Goal: Transaction & Acquisition: Purchase product/service

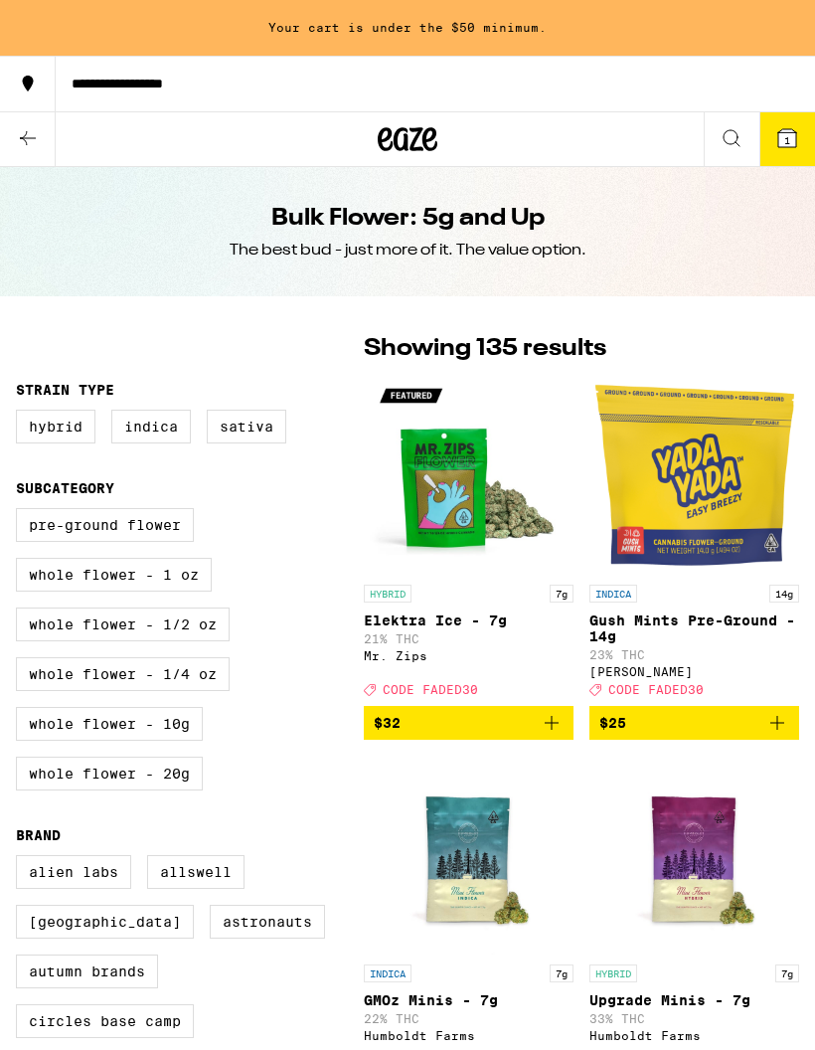
click at [34, 140] on icon at bounding box center [28, 138] width 24 height 24
click at [34, 124] on button at bounding box center [28, 139] width 56 height 55
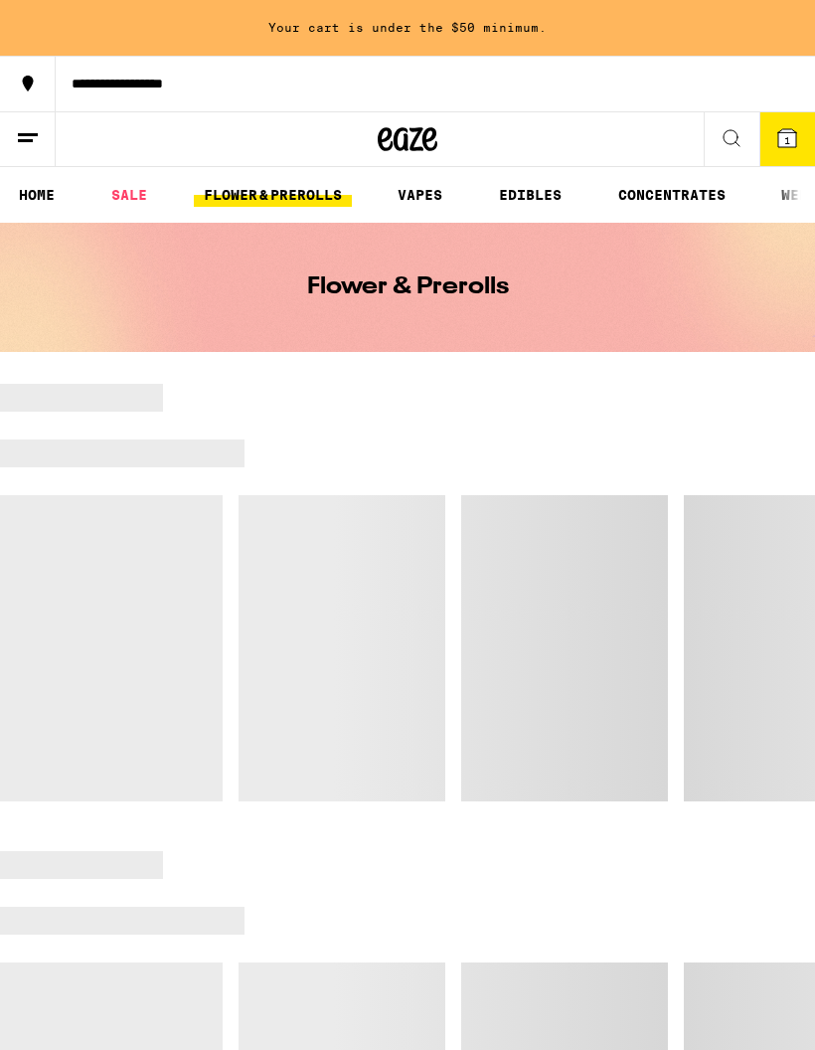
click at [32, 91] on icon at bounding box center [28, 84] width 24 height 24
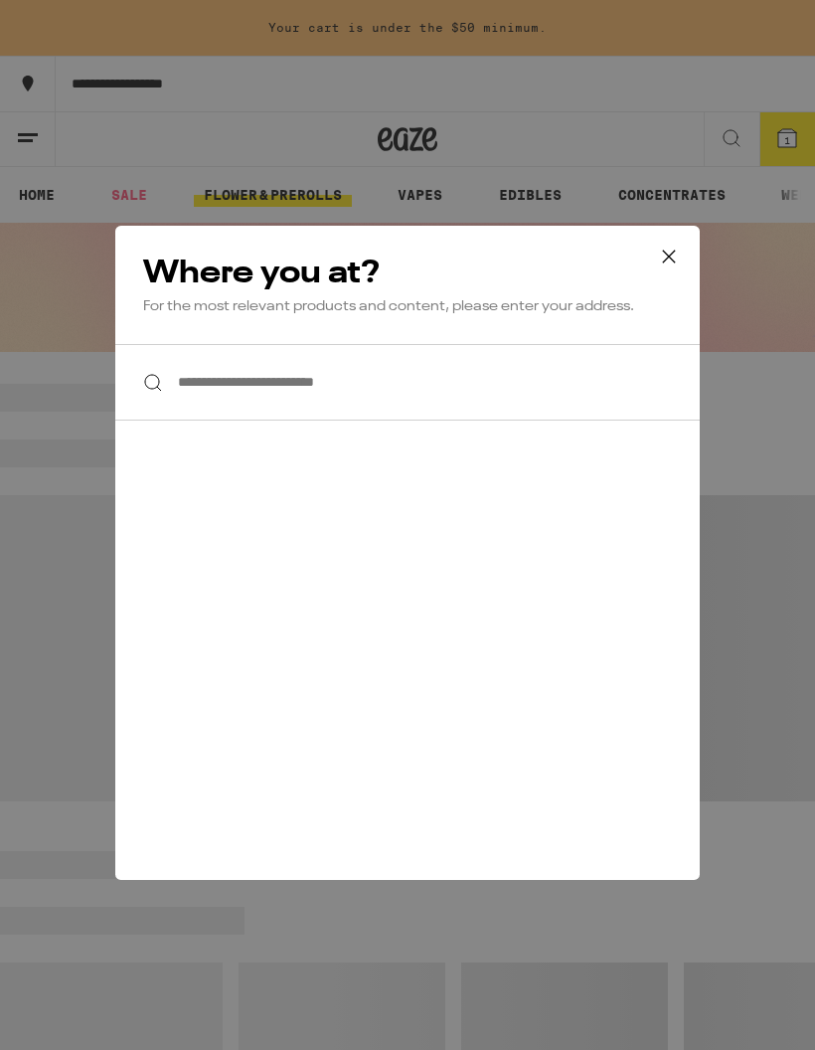
click at [665, 262] on icon at bounding box center [669, 257] width 30 height 30
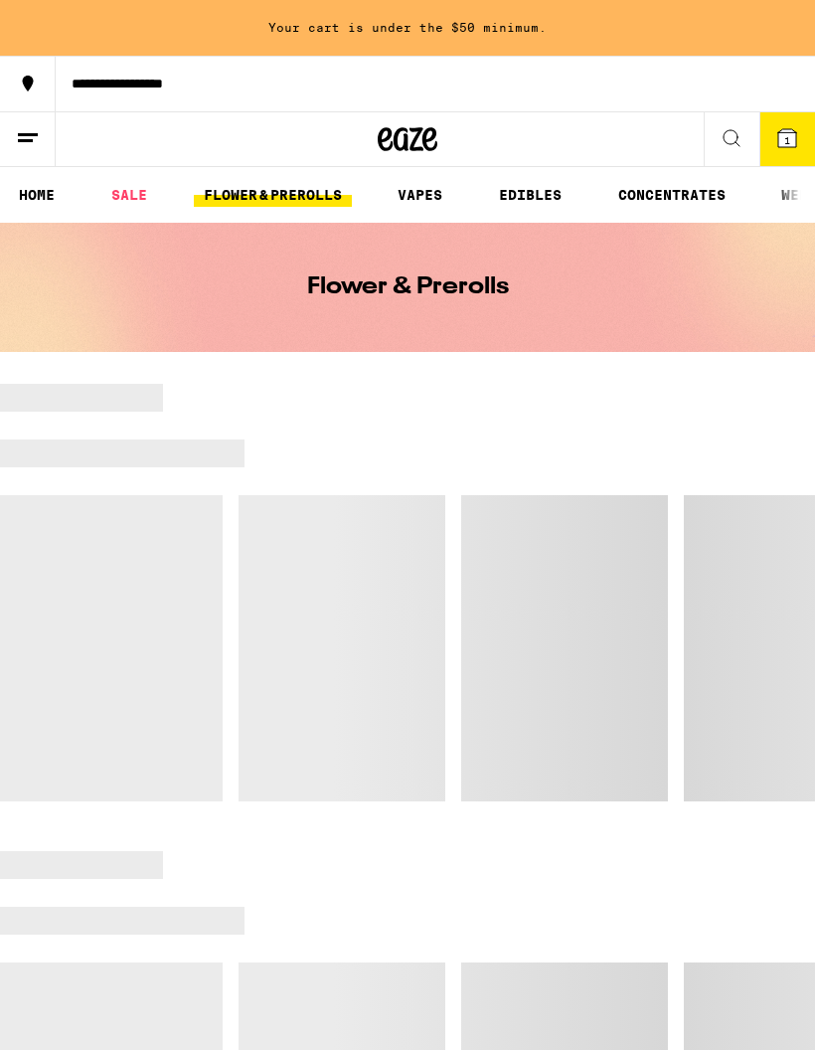
click at [30, 82] on icon at bounding box center [28, 84] width 11 height 16
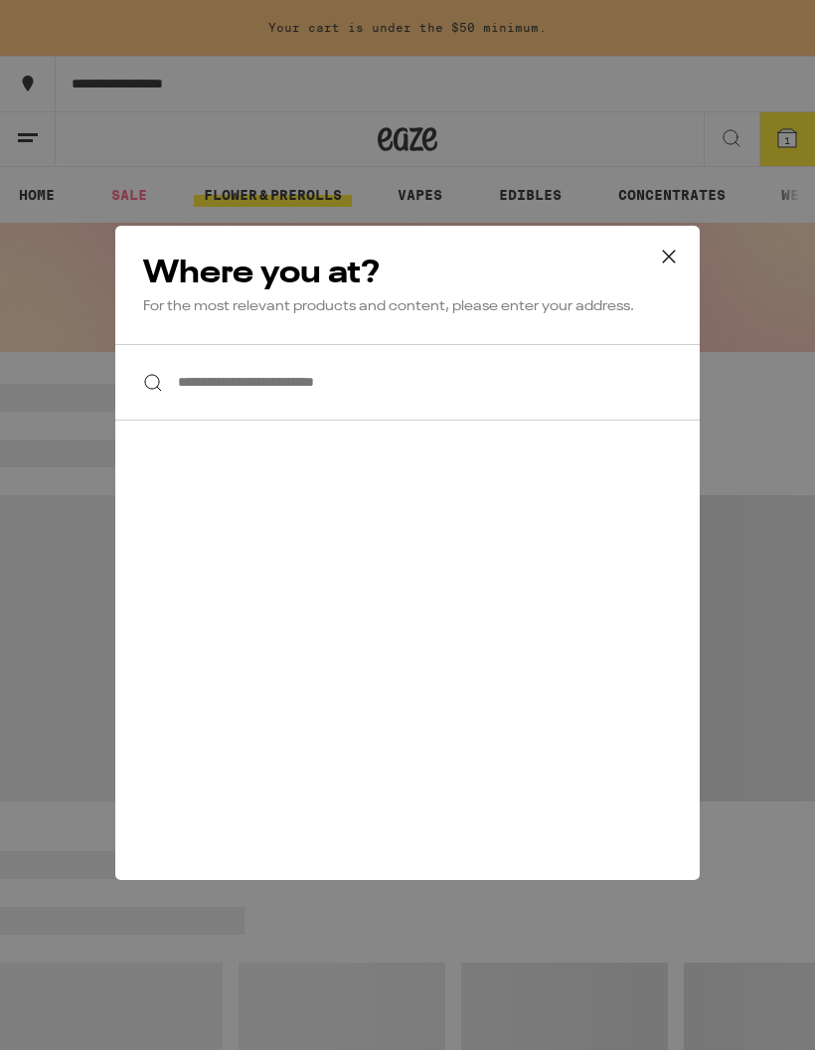
click at [661, 262] on icon at bounding box center [669, 257] width 30 height 30
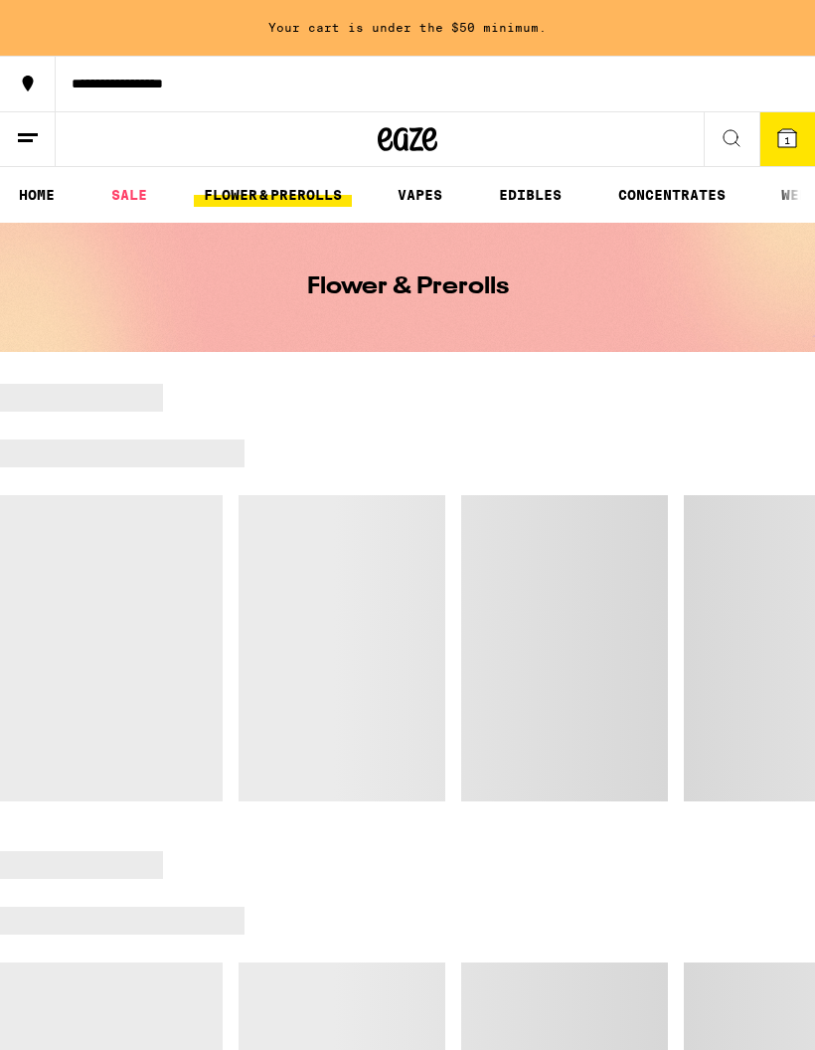
click at [28, 146] on icon at bounding box center [28, 138] width 24 height 24
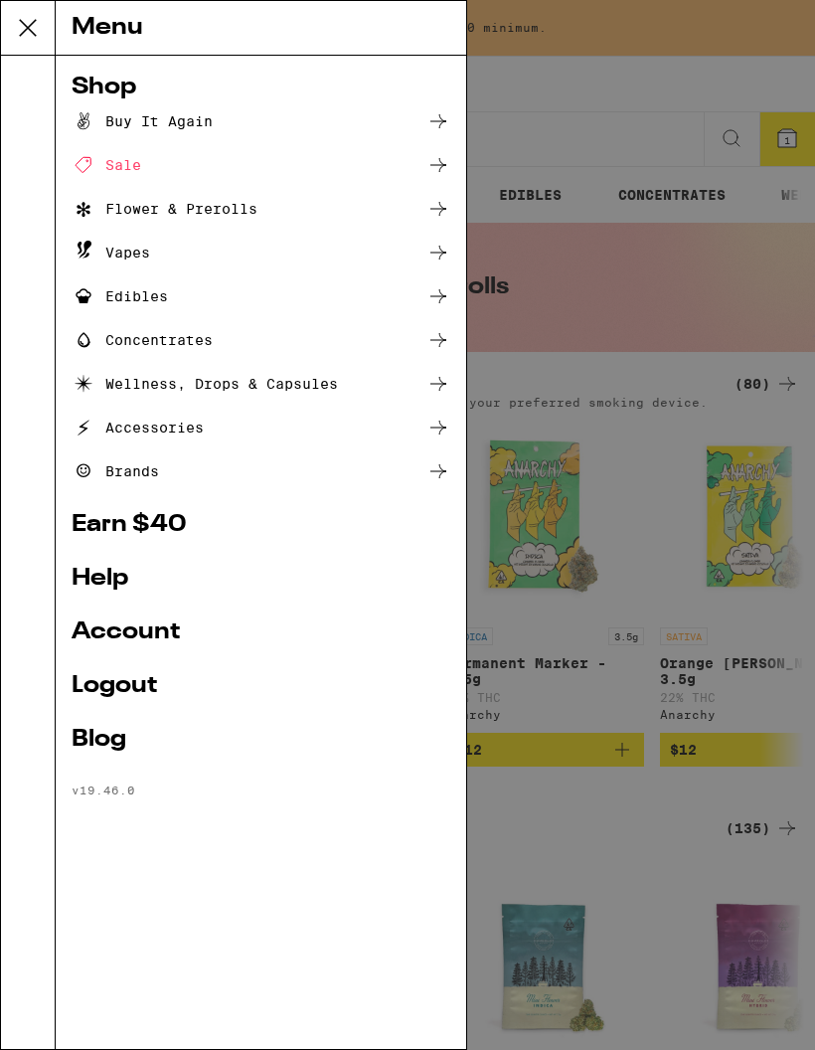
click at [176, 638] on link "Account" at bounding box center [261, 632] width 379 height 24
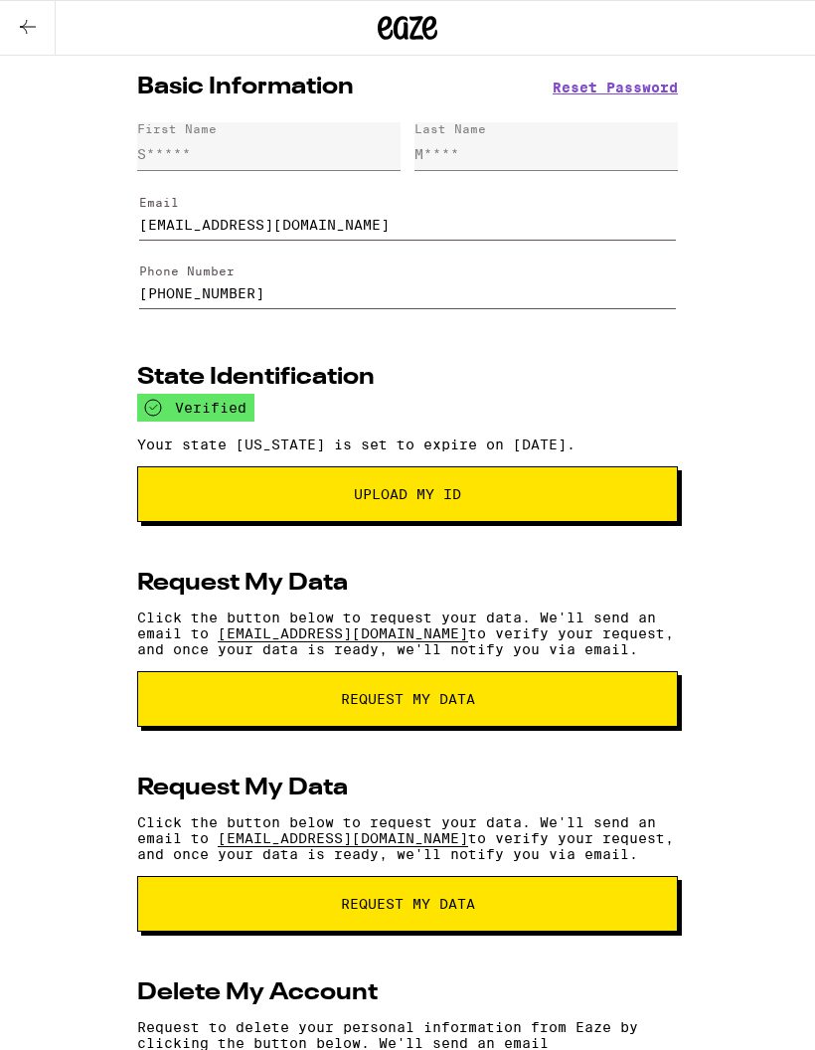
click at [34, 32] on icon at bounding box center [28, 27] width 24 height 24
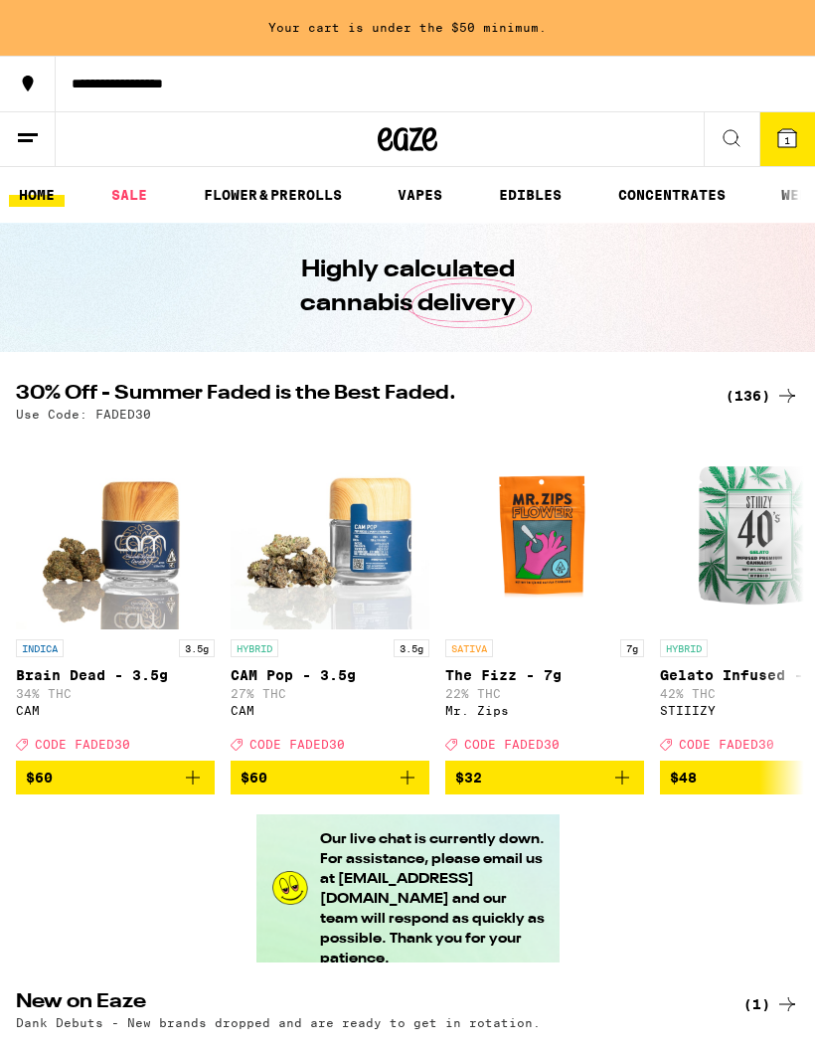
click at [421, 197] on link "VAPES" at bounding box center [420, 195] width 65 height 24
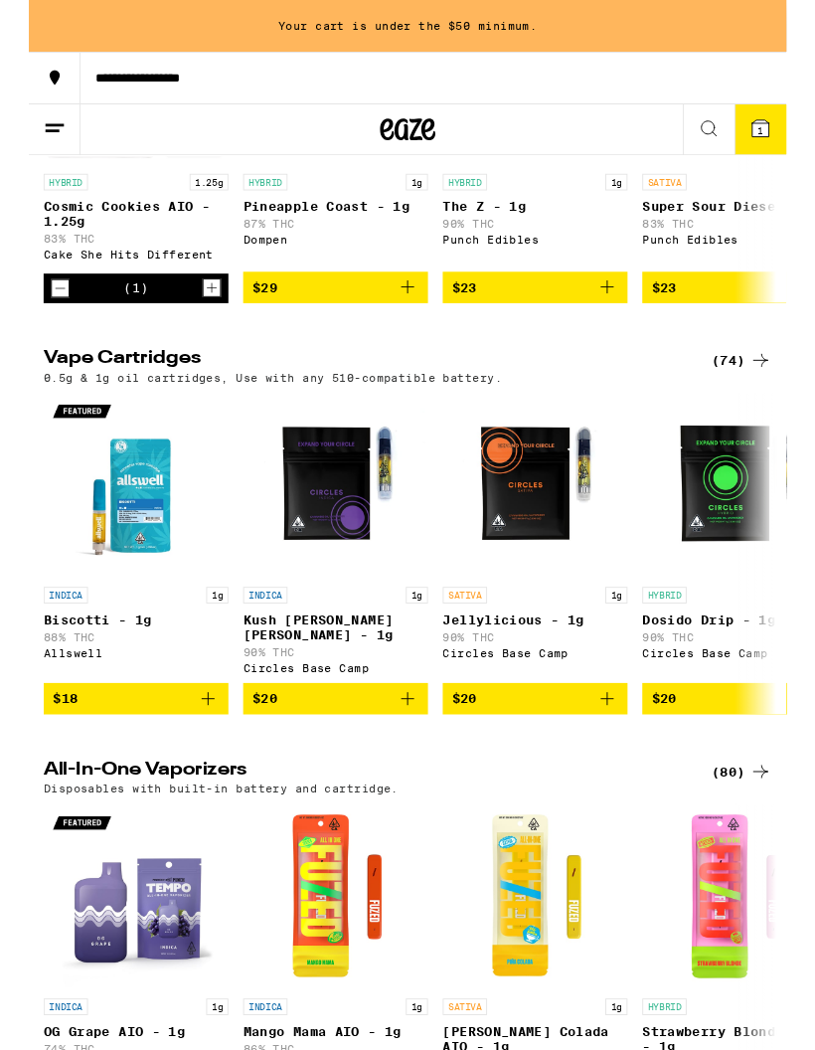
scroll to position [468, 0]
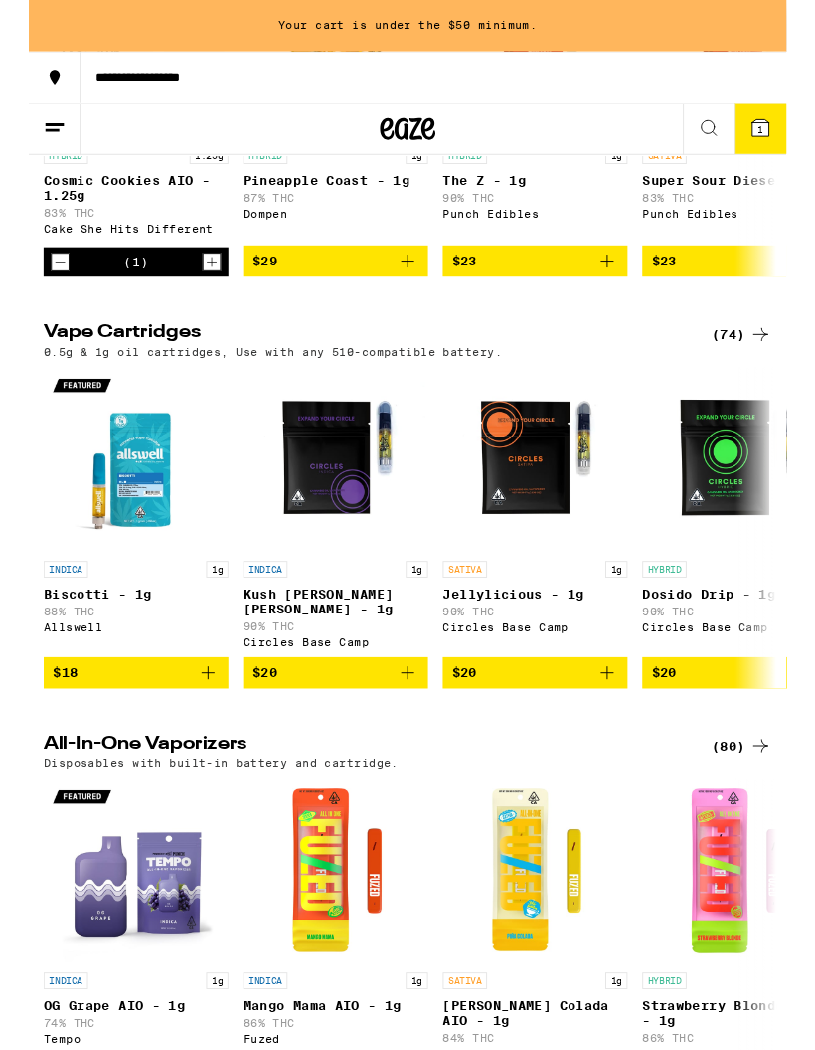
click at [766, 372] on div "(74)" at bounding box center [767, 360] width 65 height 24
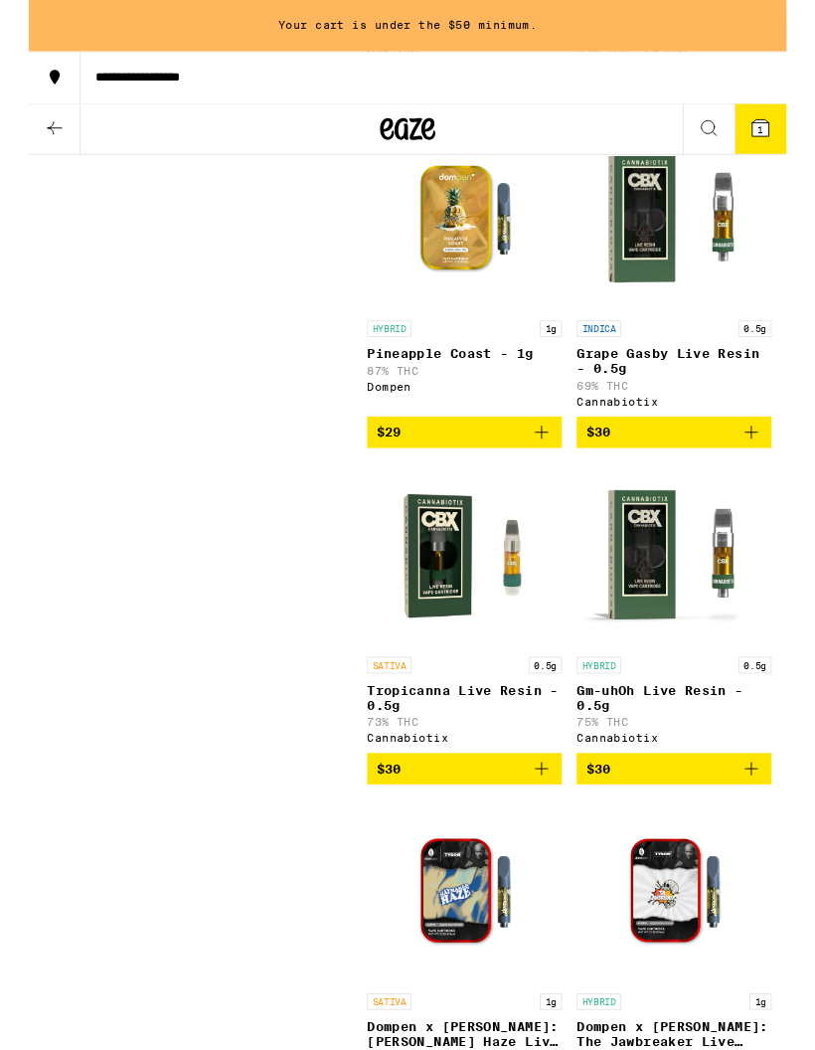
scroll to position [3730, 0]
